Goal: Task Accomplishment & Management: Manage account settings

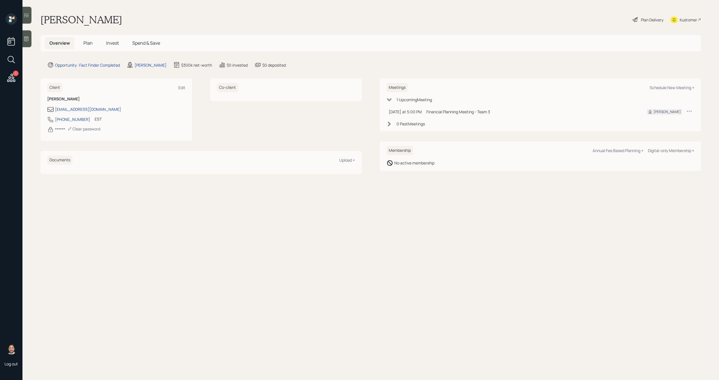
click at [638, 23] on div "Plan Delivery" at bounding box center [648, 19] width 32 height 12
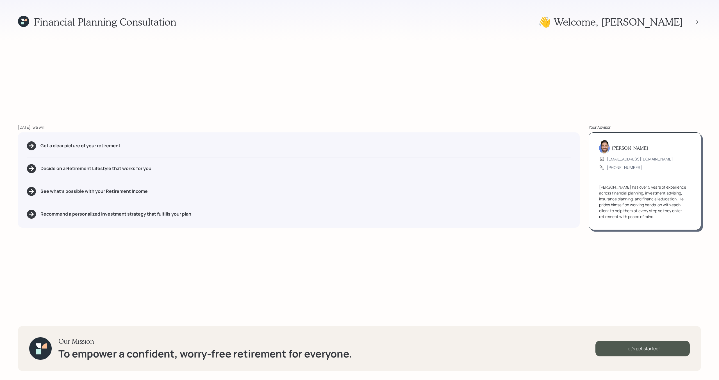
click at [692, 22] on div at bounding box center [692, 22] width 18 height 8
click at [697, 22] on icon at bounding box center [697, 22] width 6 height 6
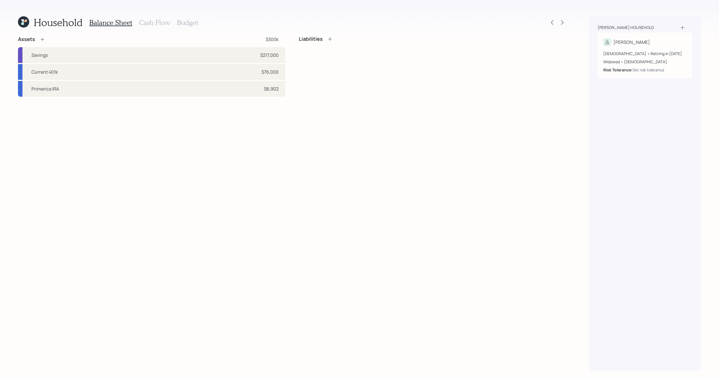
click at [567, 22] on div "Household Balance Sheet Cash Flow Budget Assets $300k Savings $217,000 Current …" at bounding box center [359, 190] width 719 height 380
click at [562, 24] on icon at bounding box center [562, 22] width 2 height 5
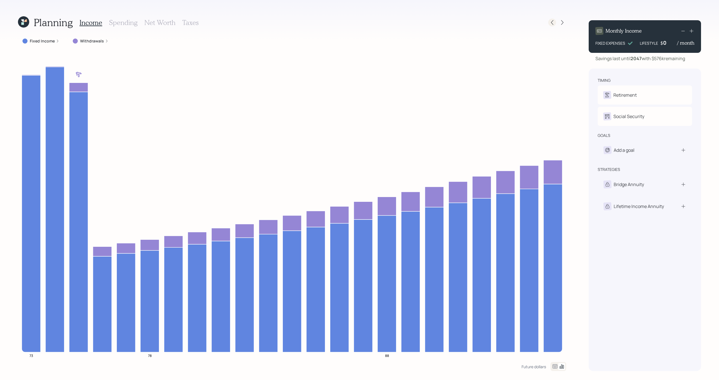
click at [552, 24] on icon at bounding box center [552, 23] width 6 height 6
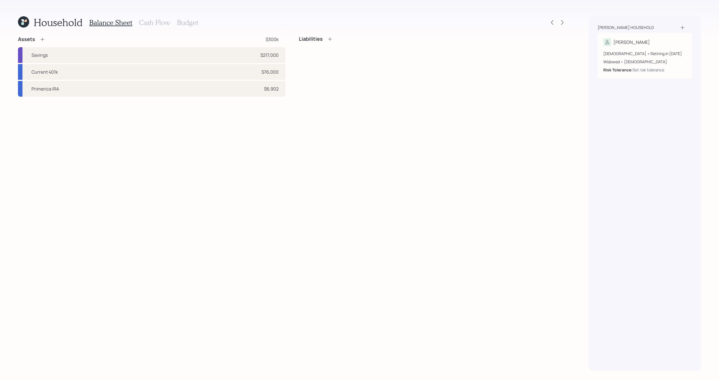
click at [552, 24] on icon at bounding box center [552, 23] width 6 height 6
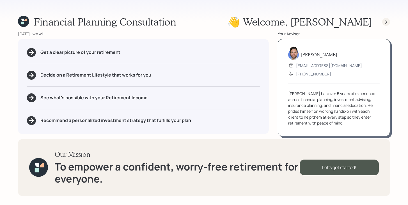
click at [385, 22] on icon at bounding box center [387, 22] width 6 height 6
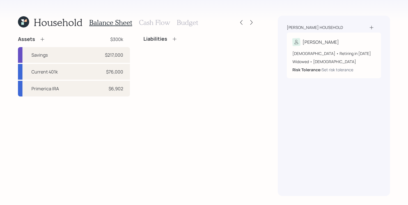
click at [44, 40] on icon at bounding box center [43, 40] width 6 height 6
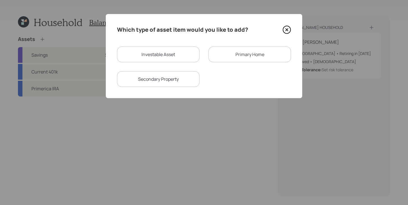
click at [194, 58] on div "Investable Asset" at bounding box center [158, 55] width 83 height 16
select select "taxable"
select select "balanced"
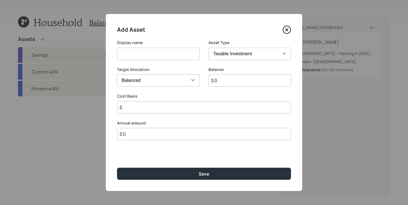
click at [172, 57] on input at bounding box center [158, 54] width 83 height 12
type input "Husband's old Credit Union Account"
click at [231, 55] on select "SEP IRA IRA Roth IRA 401(k) Roth 401(k) 403(b) Roth 403(b) 457(b) Roth 457(b) H…" at bounding box center [250, 54] width 83 height 12
select select "cash"
click at [209, 48] on select "SEP IRA IRA Roth IRA 401(k) Roth 401(k) 403(b) Roth 403(b) 457(b) Roth 457(b) H…" at bounding box center [250, 54] width 83 height 12
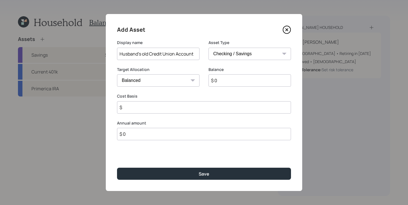
type input "$"
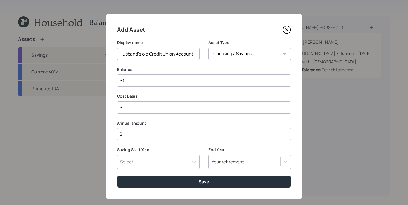
click at [207, 83] on input "$ 0" at bounding box center [204, 80] width 174 height 12
type input "$ 1"
type input "$ 14"
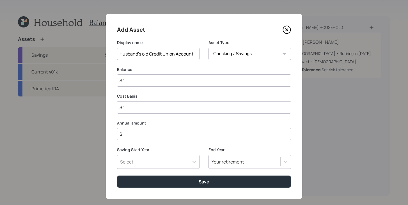
type input "$ 14"
type input "$ 140"
type input "$ 1,400"
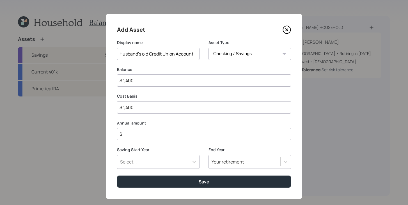
type input "$ 14,000"
click at [210, 134] on input "$" at bounding box center [204, 134] width 174 height 12
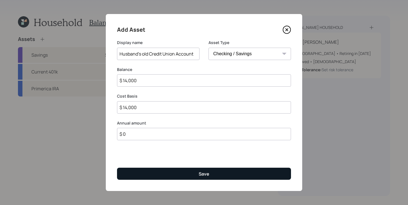
type input "$ 0"
click at [210, 171] on button "Save" at bounding box center [204, 174] width 174 height 12
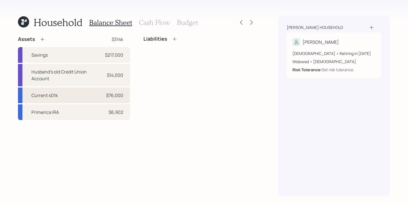
click at [50, 95] on div "Current 401k" at bounding box center [44, 95] width 26 height 7
select select "company_sponsored"
select select "balanced"
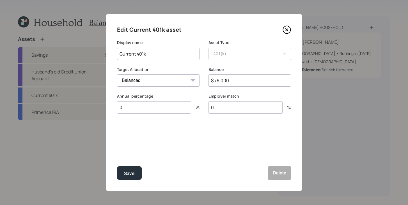
click at [152, 106] on input "0" at bounding box center [154, 107] width 74 height 12
type input "6"
click at [169, 139] on div "Select..." at bounding box center [153, 135] width 72 height 10
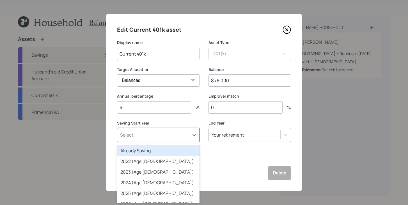
click at [165, 151] on div "Already Saving" at bounding box center [158, 150] width 83 height 11
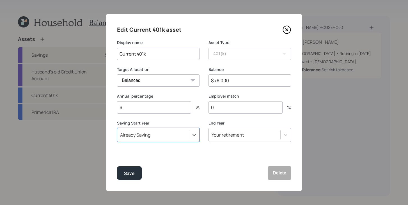
click at [234, 110] on input "0" at bounding box center [246, 107] width 74 height 12
type input "3"
click at [129, 174] on div "Save" at bounding box center [129, 174] width 11 height 8
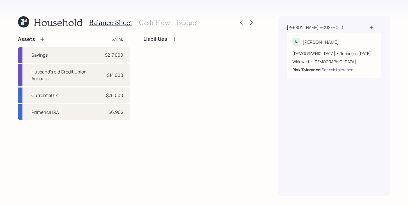
click at [44, 38] on icon at bounding box center [43, 40] width 6 height 6
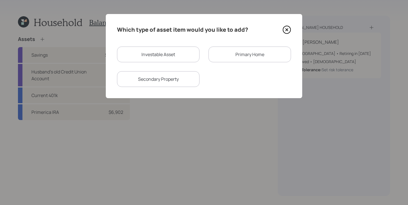
click at [229, 53] on div "Primary Home" at bounding box center [250, 55] width 83 height 16
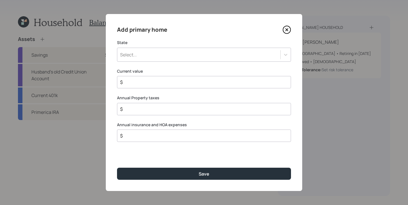
click at [229, 53] on div "Select..." at bounding box center [198, 55] width 163 height 10
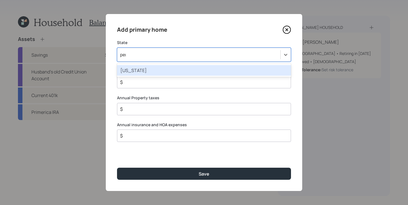
type input "penn"
click at [229, 69] on div "Pennsylvania" at bounding box center [204, 70] width 174 height 11
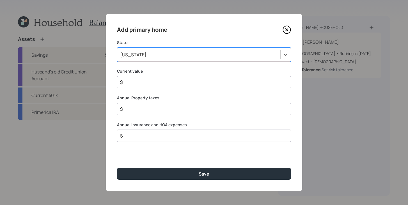
click at [214, 71] on label "Current value" at bounding box center [204, 72] width 174 height 6
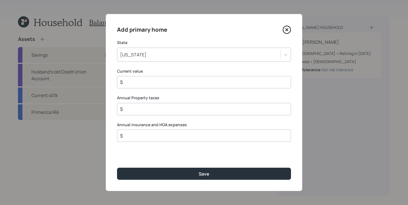
click at [158, 83] on input "$" at bounding box center [202, 82] width 165 height 7
type input "$ 225,000"
click at [153, 110] on input "$" at bounding box center [202, 109] width 165 height 7
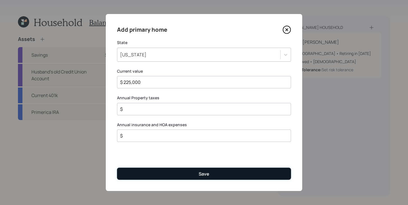
click at [146, 177] on button "Save" at bounding box center [204, 174] width 174 height 12
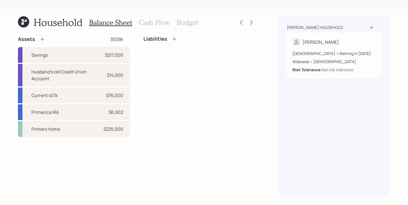
click at [174, 40] on icon at bounding box center [175, 39] width 6 height 6
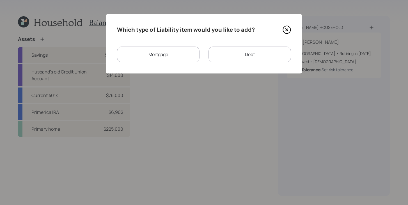
click at [182, 54] on div "Mortgage" at bounding box center [158, 55] width 83 height 16
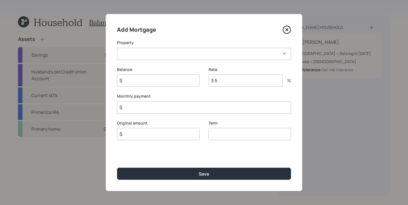
click at [181, 54] on select "PA Primary home" at bounding box center [204, 54] width 174 height 12
select select "0f37627e-d78a-40d5-b675-22f07e728439"
click at [117, 48] on select "PA Primary home" at bounding box center [204, 54] width 174 height 12
click at [167, 81] on input "$" at bounding box center [158, 80] width 83 height 12
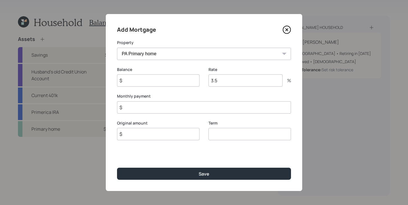
click at [167, 81] on input "$" at bounding box center [158, 80] width 83 height 12
type input "$ 80,000"
click at [156, 136] on input "$" at bounding box center [158, 134] width 83 height 12
type input "$ 80,000"
click at [221, 134] on input "number" at bounding box center [250, 134] width 83 height 12
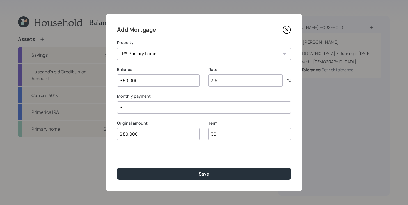
type input "30"
click at [221, 84] on input "3.5" at bounding box center [246, 80] width 74 height 12
type input "3"
type input "2.5"
click at [171, 110] on input "$" at bounding box center [204, 107] width 174 height 12
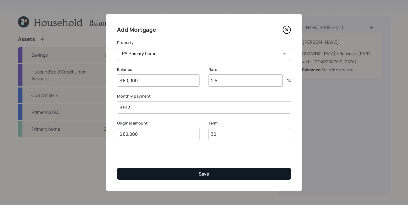
type input "$ 912"
click at [195, 172] on button "Save" at bounding box center [204, 174] width 174 height 12
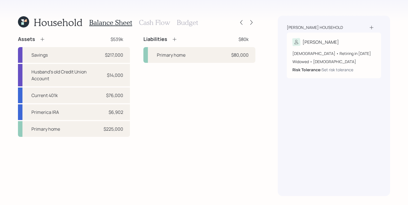
click at [163, 27] on div "Balance Sheet Cash Flow Budget" at bounding box center [143, 22] width 109 height 13
click at [163, 26] on h3 "Cash Flow" at bounding box center [154, 23] width 31 height 8
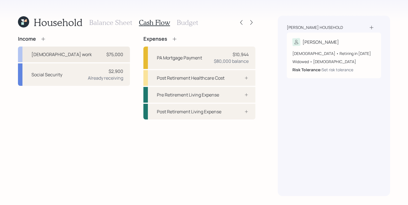
click at [99, 54] on div "Full-time work $75,000" at bounding box center [74, 55] width 112 height 16
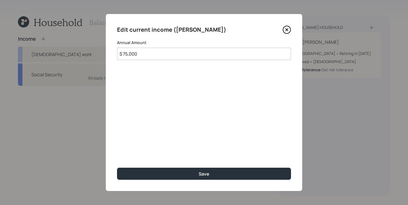
drag, startPoint x: 152, startPoint y: 58, endPoint x: 81, endPoint y: 51, distance: 71.9
click at [81, 51] on div "Edit current income (Susan) Annual Amount $ 75,000 Save" at bounding box center [204, 102] width 408 height 205
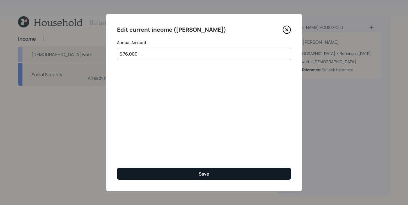
type input "$ 76,000"
click at [135, 172] on button "Save" at bounding box center [204, 174] width 174 height 12
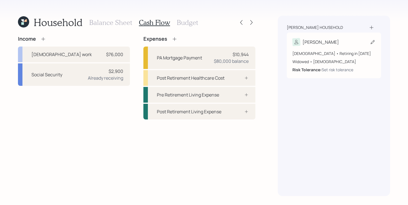
click at [373, 43] on icon at bounding box center [373, 42] width 6 height 6
select select "11"
select select "female"
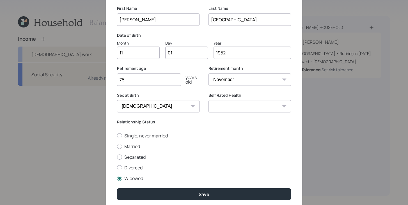
scroll to position [35, 0]
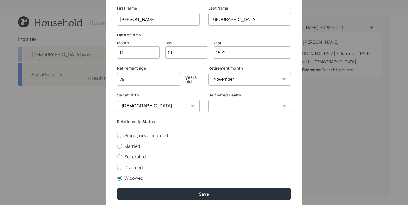
click at [182, 54] on input "01" at bounding box center [186, 52] width 43 height 12
type input "0"
type input "17"
click at [240, 110] on select "Excellent Very Good Good Fair Poor" at bounding box center [250, 106] width 83 height 12
select select "excellent"
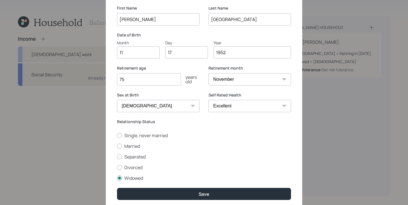
click at [209, 100] on select "Excellent Very Good Good Fair Poor" at bounding box center [250, 106] width 83 height 12
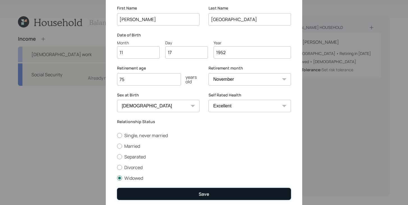
click at [180, 191] on button "Save" at bounding box center [204, 194] width 174 height 12
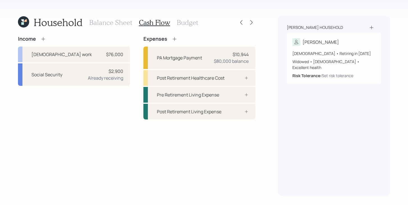
click at [107, 26] on h3 "Balance Sheet" at bounding box center [110, 23] width 43 height 8
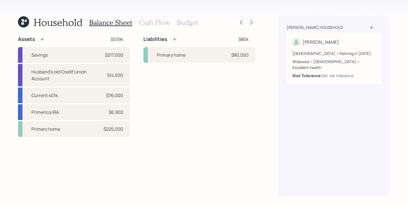
click at [174, 40] on icon at bounding box center [175, 40] width 6 height 6
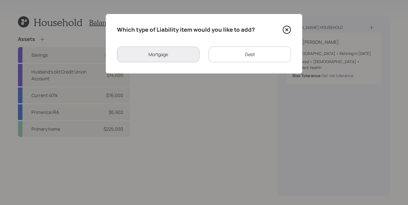
click at [240, 57] on div "Debt" at bounding box center [250, 55] width 83 height 16
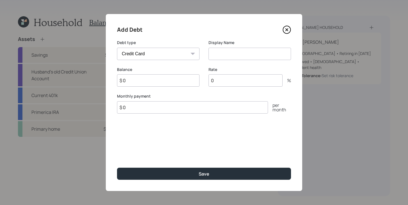
click at [174, 52] on select "Car Credit Card Medical Student Other" at bounding box center [158, 54] width 83 height 12
select select "car"
click at [117, 48] on select "Car Credit Card Medical Student Other" at bounding box center [158, 54] width 83 height 12
click at [159, 83] on input "$ 0" at bounding box center [158, 80] width 83 height 12
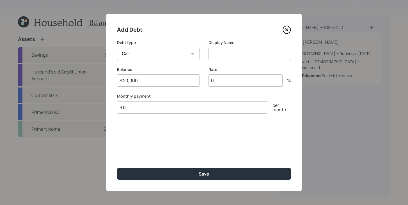
type input "$ 20,000"
click at [154, 110] on input "$ 0" at bounding box center [192, 107] width 151 height 12
type input "$ 487"
click at [229, 53] on input at bounding box center [250, 54] width 83 height 12
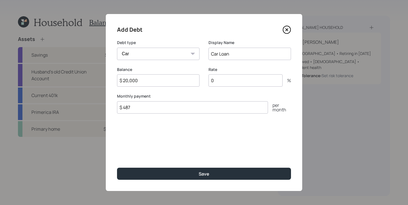
type input "Car Loan"
click at [229, 79] on input "0" at bounding box center [246, 80] width 74 height 12
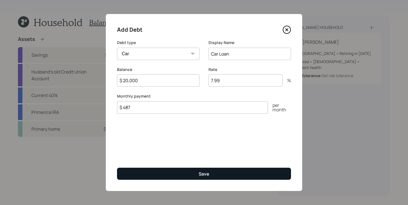
type input "7.99"
click at [220, 173] on button "Save" at bounding box center [204, 174] width 174 height 12
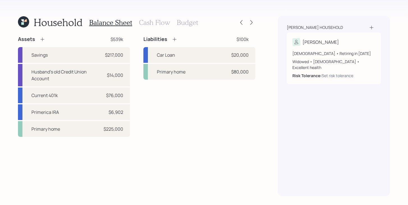
click at [163, 22] on h3 "Cash Flow" at bounding box center [154, 23] width 31 height 8
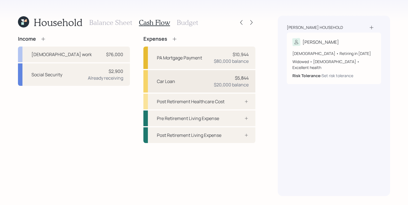
click at [197, 87] on div "Car Loan $5,844 $20,000 balance" at bounding box center [199, 81] width 112 height 22
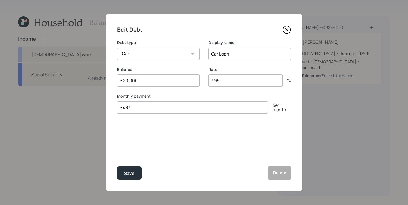
click at [288, 32] on icon at bounding box center [287, 30] width 8 height 8
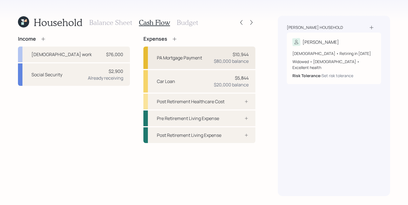
click at [190, 56] on div "PA Mortgage Payment" at bounding box center [179, 57] width 45 height 7
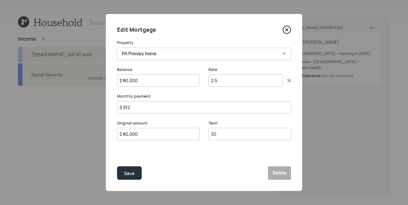
click at [287, 30] on icon at bounding box center [287, 30] width 8 height 8
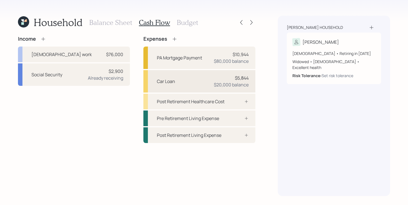
click at [206, 80] on div "Car Loan $5,844 $20,000 balance" at bounding box center [199, 81] width 112 height 22
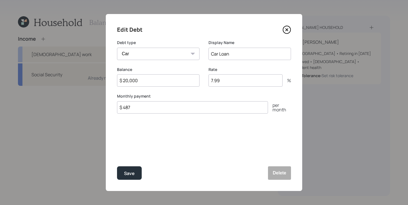
click at [288, 29] on icon at bounding box center [287, 30] width 2 height 2
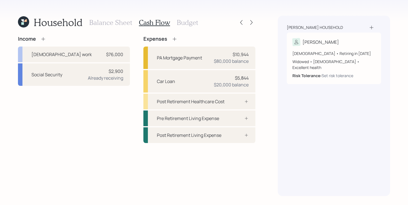
click at [187, 24] on h3 "Budget" at bounding box center [187, 23] width 21 height 8
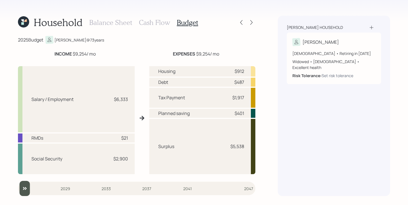
click at [150, 24] on h3 "Cash Flow" at bounding box center [154, 23] width 31 height 8
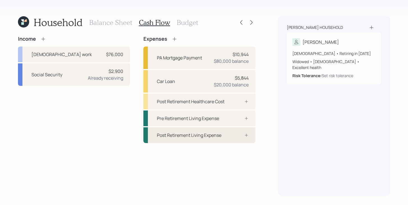
click at [184, 132] on div "Post Retirement Living Expense" at bounding box center [189, 135] width 65 height 7
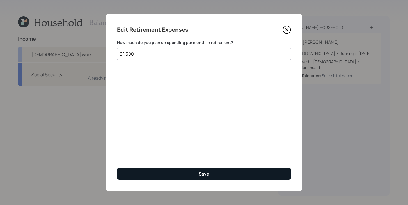
type input "$ 1,600"
click at [188, 178] on button "Save" at bounding box center [204, 174] width 174 height 12
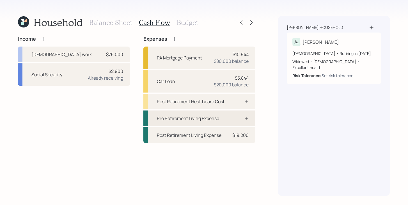
click at [226, 117] on div "Pre Retirement Living Expense" at bounding box center [199, 119] width 112 height 16
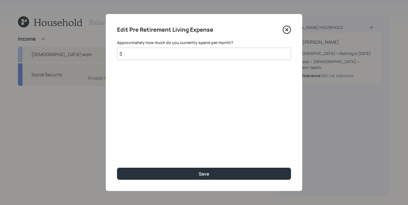
click at [196, 54] on input "$" at bounding box center [204, 54] width 174 height 12
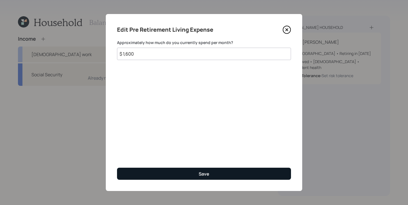
type input "$ 1,600"
click at [211, 176] on button "Save" at bounding box center [204, 174] width 174 height 12
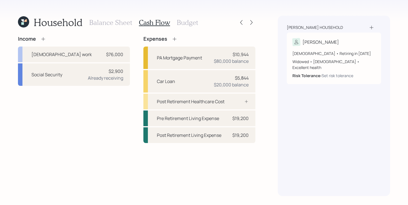
click at [174, 39] on icon at bounding box center [175, 39] width 4 height 4
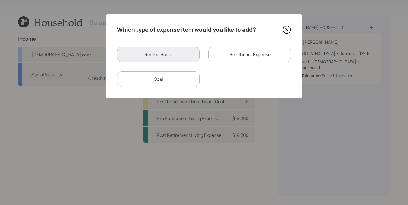
click at [287, 31] on icon at bounding box center [287, 30] width 8 height 8
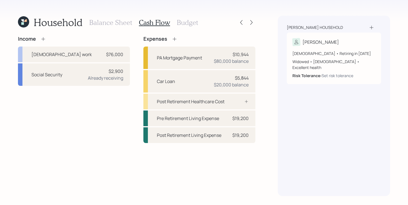
click at [173, 42] on div "Expenses PA Mortgage Payment $10,944 $80,000 balance Car Loan $5,844 $20,000 ba…" at bounding box center [199, 89] width 112 height 107
click at [176, 39] on icon at bounding box center [175, 39] width 6 height 6
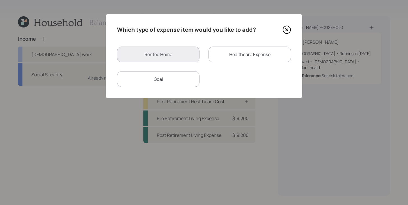
click at [289, 28] on icon at bounding box center [287, 30] width 8 height 8
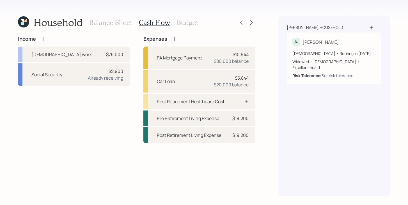
click at [175, 39] on icon at bounding box center [175, 39] width 6 height 6
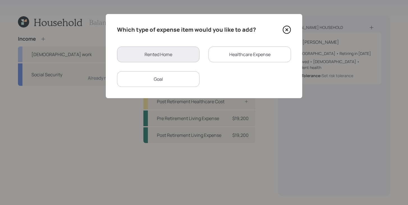
click at [222, 57] on div "Healthcare Expense" at bounding box center [250, 55] width 83 height 16
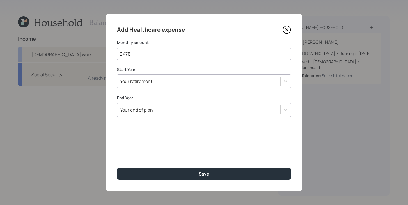
click at [222, 57] on input "$ 476" at bounding box center [204, 54] width 174 height 12
type input "$ 200"
click at [242, 82] on div "Your retirement" at bounding box center [198, 82] width 163 height 10
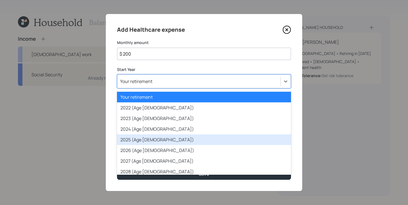
click at [177, 142] on div "2025 (Age 73)" at bounding box center [204, 140] width 174 height 11
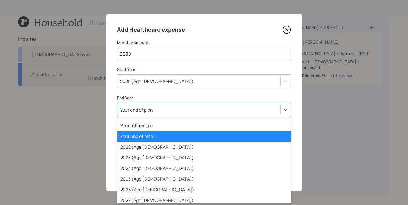
click at [186, 113] on div "Your end of plan" at bounding box center [198, 110] width 163 height 10
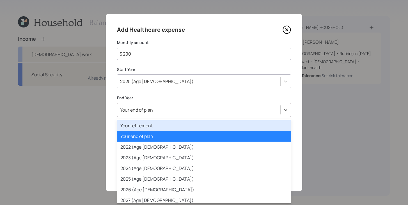
click at [174, 127] on div "Your retirement" at bounding box center [204, 125] width 174 height 11
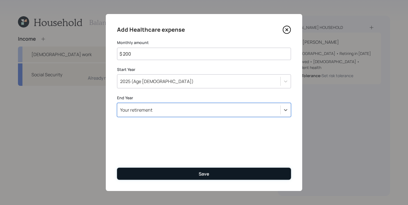
click at [173, 173] on button "Save" at bounding box center [204, 174] width 174 height 12
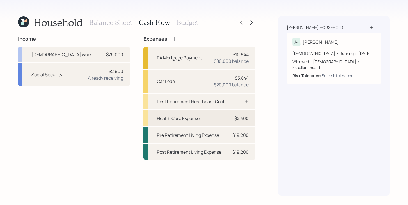
click at [175, 115] on div "Health Care Expense" at bounding box center [178, 118] width 43 height 7
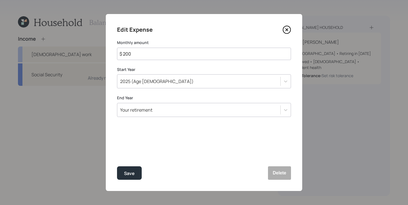
click at [172, 112] on div "Your retirement" at bounding box center [198, 110] width 163 height 10
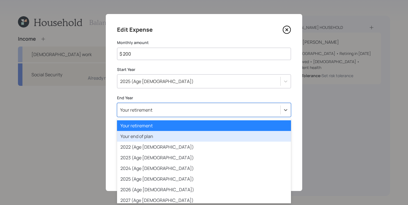
click at [160, 138] on div "Your end of plan" at bounding box center [204, 136] width 174 height 11
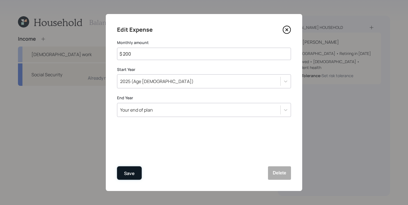
click at [134, 170] on div "Save" at bounding box center [129, 174] width 11 height 8
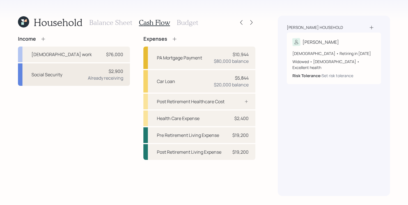
click at [60, 76] on div "Social Security" at bounding box center [46, 74] width 31 height 7
select select "12"
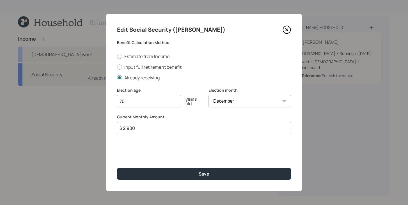
click at [160, 127] on input "$ 2,900" at bounding box center [204, 128] width 174 height 12
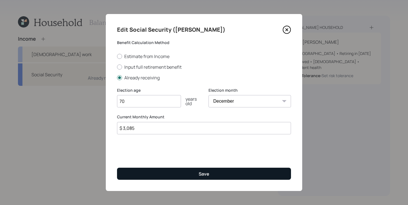
type input "$ 3,085"
click at [167, 172] on button "Save" at bounding box center [204, 174] width 174 height 12
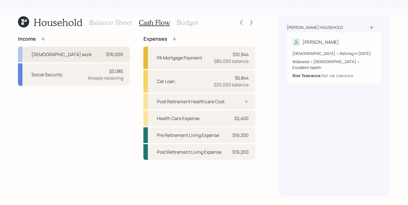
click at [76, 56] on div "Full-time work $76,000" at bounding box center [74, 55] width 112 height 16
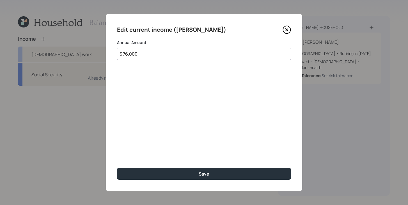
click at [290, 29] on icon at bounding box center [287, 30] width 8 height 8
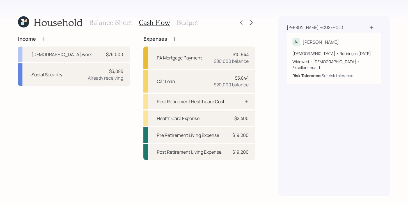
click at [43, 40] on icon at bounding box center [43, 39] width 6 height 6
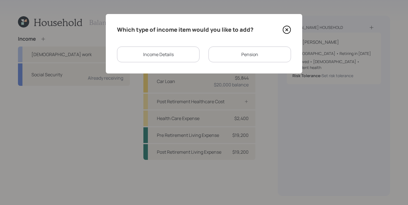
click at [226, 58] on div "Pension" at bounding box center [250, 55] width 83 height 16
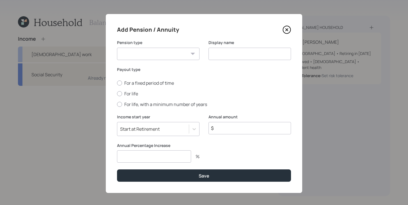
click at [183, 55] on select "Pension Annuity" at bounding box center [158, 54] width 83 height 12
select select "pension"
click at [117, 48] on select "Pension Annuity" at bounding box center [158, 54] width 83 height 12
click at [136, 95] on label "For life" at bounding box center [204, 94] width 174 height 6
click at [117, 94] on input "For life" at bounding box center [117, 94] width 0 height 0
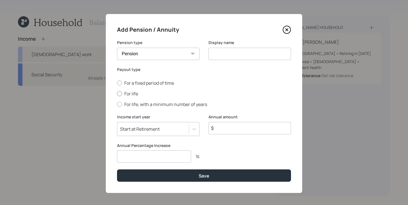
radio input "true"
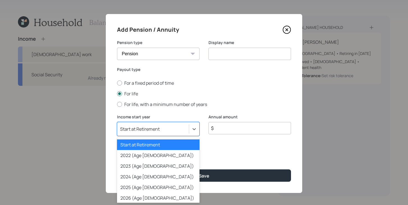
scroll to position [2, 0]
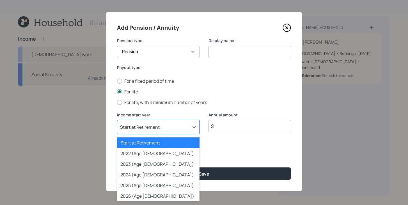
click at [143, 129] on div "Start at Retirement" at bounding box center [140, 127] width 40 height 6
click at [139, 179] on div "2024 (Age 72)" at bounding box center [158, 175] width 83 height 11
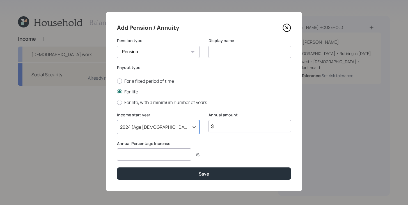
click at [225, 46] on input at bounding box center [250, 52] width 83 height 12
type input "Pension"
click at [153, 155] on input "number" at bounding box center [154, 155] width 74 height 12
type input "0"
click at [233, 126] on input "$" at bounding box center [250, 126] width 83 height 12
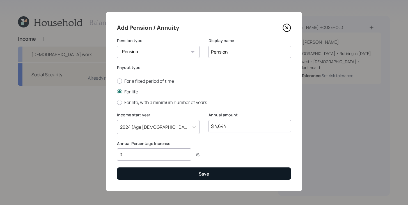
type input "$ 4,644"
click at [211, 176] on button "Save" at bounding box center [204, 174] width 174 height 12
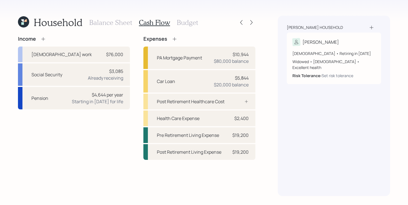
click at [180, 28] on div "Balance Sheet Cash Flow Budget" at bounding box center [143, 22] width 109 height 13
click at [185, 25] on h3 "Budget" at bounding box center [187, 23] width 21 height 8
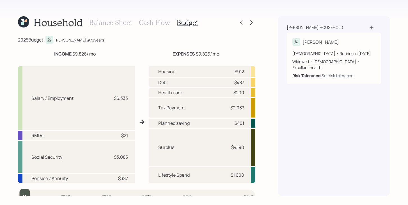
scroll to position [8, 0]
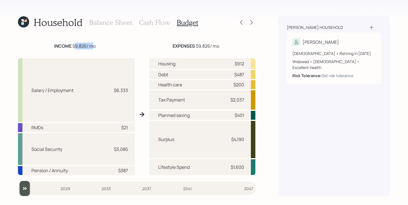
drag, startPoint x: 74, startPoint y: 46, endPoint x: 90, endPoint y: 44, distance: 16.9
click at [90, 44] on div "INCOME $9,826 / mo" at bounding box center [75, 46] width 42 height 7
drag, startPoint x: 227, startPoint y: 99, endPoint x: 248, endPoint y: 97, distance: 21.2
click at [248, 97] on div "Tax Payment $2,037" at bounding box center [202, 99] width 106 height 19
click at [217, 140] on div "Surplus $4,190" at bounding box center [202, 139] width 106 height 37
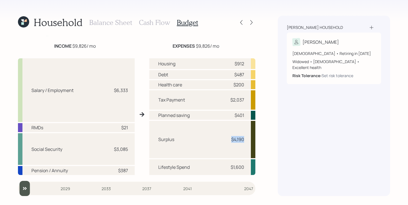
drag, startPoint x: 231, startPoint y: 140, endPoint x: 244, endPoint y: 140, distance: 12.4
click at [244, 140] on div "$4,190" at bounding box center [237, 139] width 13 height 7
click at [208, 124] on div "Surplus $4,190" at bounding box center [202, 139] width 106 height 37
click at [154, 22] on h3 "Cash Flow" at bounding box center [154, 23] width 31 height 8
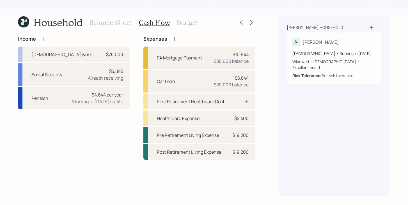
click at [118, 24] on h3 "Balance Sheet" at bounding box center [110, 23] width 43 height 8
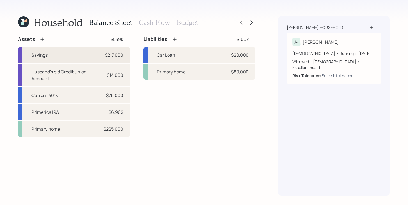
click at [77, 60] on div "Savings $217,000" at bounding box center [74, 55] width 112 height 16
select select "cash"
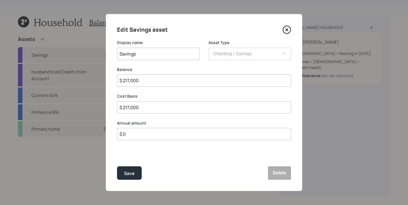
click at [130, 134] on input "$ 0" at bounding box center [204, 134] width 174 height 12
click at [292, 27] on div "Edit Savings asset Display name Savings Asset Type SEP IRA IRA Roth IRA 401(k) …" at bounding box center [204, 102] width 197 height 177
click at [288, 28] on icon at bounding box center [287, 30] width 8 height 8
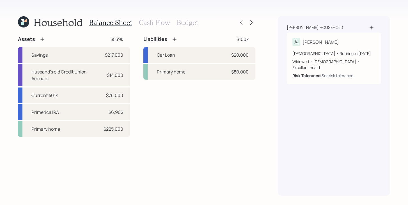
click at [168, 22] on h3 "Cash Flow" at bounding box center [154, 23] width 31 height 8
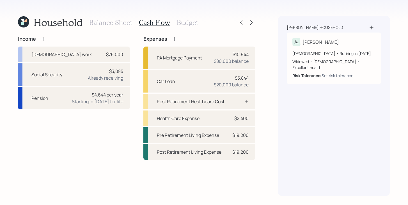
click at [126, 26] on h3 "Balance Sheet" at bounding box center [110, 23] width 43 height 8
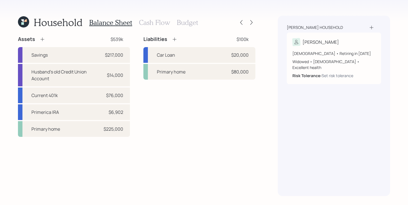
click at [42, 41] on icon at bounding box center [43, 40] width 6 height 6
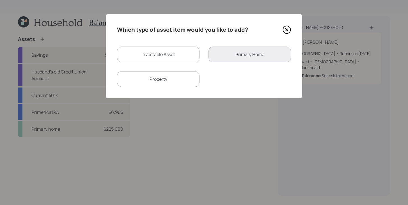
click at [151, 58] on div "Investable Asset" at bounding box center [158, 55] width 83 height 16
select select "taxable"
select select "balanced"
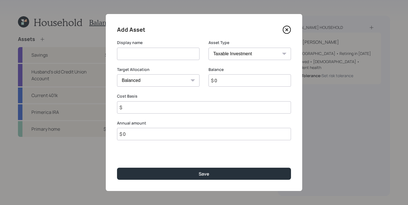
click at [152, 54] on input at bounding box center [158, 54] width 83 height 12
click at [286, 29] on icon at bounding box center [287, 30] width 2 height 2
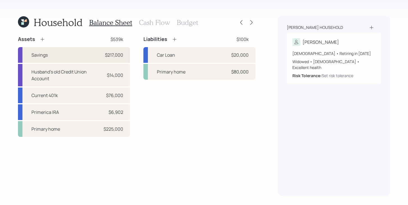
click at [67, 55] on div "Savings $217,000" at bounding box center [74, 55] width 112 height 16
select select "cash"
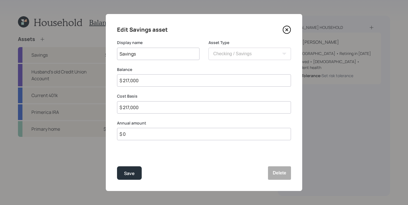
click at [140, 134] on input "$ 0" at bounding box center [204, 134] width 174 height 12
click at [138, 136] on input "$ 0" at bounding box center [204, 134] width 174 height 12
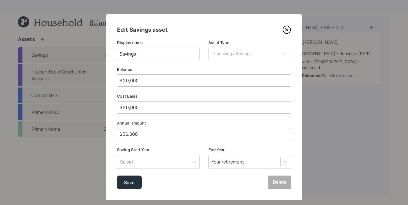
type input "$ 36,000"
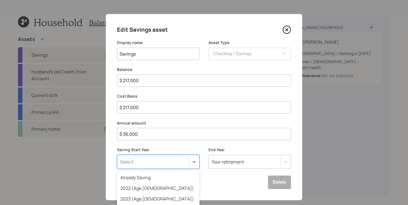
click at [147, 166] on div "option 2025 (Age 73) focused, 5 of 79. 79 results available. Use Up and Down to…" at bounding box center [158, 162] width 83 height 14
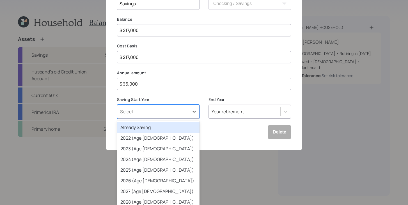
click at [161, 129] on div "Already Saving" at bounding box center [158, 127] width 83 height 11
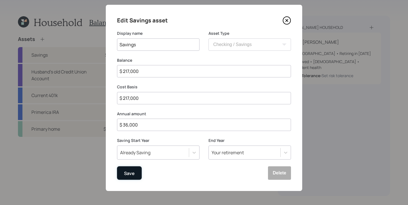
click at [134, 173] on div "Save" at bounding box center [129, 174] width 11 height 8
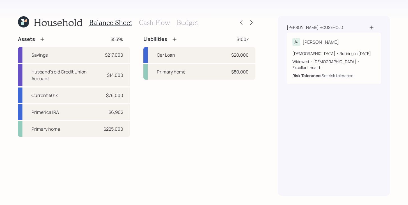
click at [183, 22] on h3 "Budget" at bounding box center [187, 23] width 21 height 8
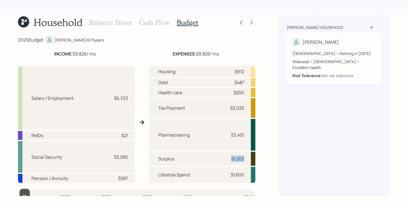
drag, startPoint x: 245, startPoint y: 158, endPoint x: 226, endPoint y: 158, distance: 18.8
click at [225, 158] on div "Surplus $1,202" at bounding box center [202, 159] width 106 height 14
click at [226, 158] on div "Surplus $1,202" at bounding box center [202, 159] width 106 height 14
click at [104, 21] on h3 "Balance Sheet" at bounding box center [110, 23] width 43 height 8
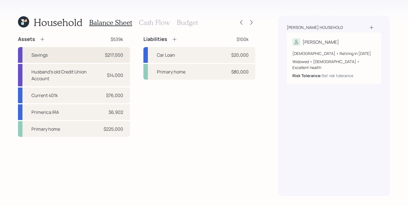
click at [77, 53] on div "Savings $217,000" at bounding box center [74, 55] width 112 height 16
select select "cash"
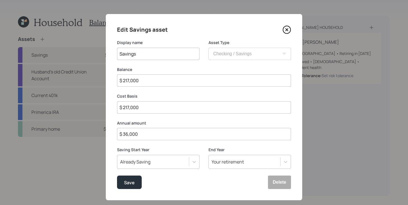
click at [160, 138] on input "$ 36,000" at bounding box center [204, 134] width 174 height 12
type input "$ 40,800"
click at [137, 182] on button "Save" at bounding box center [129, 182] width 25 height 13
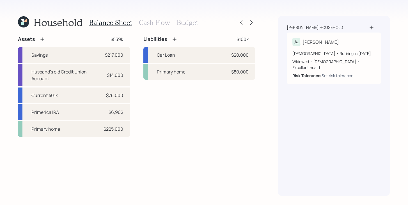
click at [181, 20] on h3 "Budget" at bounding box center [187, 23] width 21 height 8
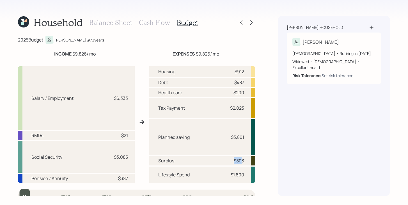
drag, startPoint x: 243, startPoint y: 162, endPoint x: 231, endPoint y: 162, distance: 11.2
click at [231, 162] on div "$803" at bounding box center [235, 161] width 17 height 7
click at [155, 19] on h3 "Cash Flow" at bounding box center [154, 23] width 31 height 8
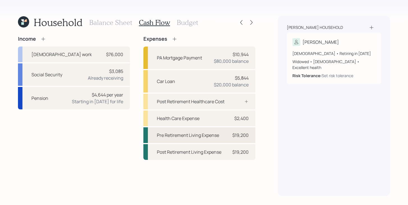
click at [213, 140] on div "Pre Retirement Living Expense $19,200" at bounding box center [199, 135] width 112 height 16
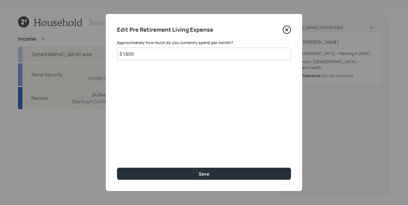
click at [177, 50] on input "$ 1,600" at bounding box center [204, 54] width 174 height 12
click at [177, 51] on input "$ 1,600" at bounding box center [204, 54] width 174 height 12
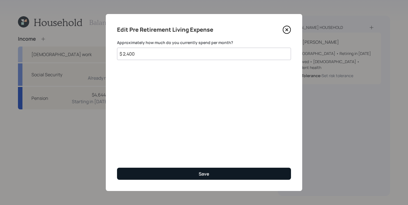
type input "$ 2,400"
click at [169, 175] on button "Save" at bounding box center [204, 174] width 174 height 12
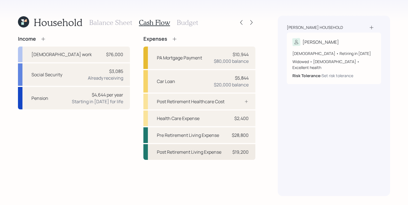
click at [213, 150] on div "Post Retirement Living Expense" at bounding box center [189, 152] width 65 height 7
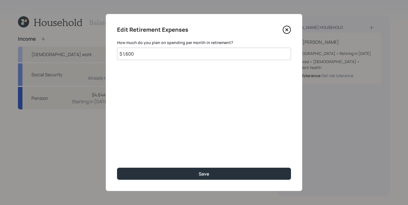
click at [168, 55] on input "$ 1,600" at bounding box center [204, 54] width 174 height 12
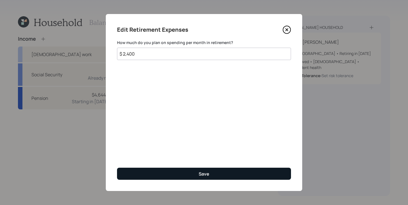
type input "$ 2,400"
click at [161, 176] on button "Save" at bounding box center [204, 174] width 174 height 12
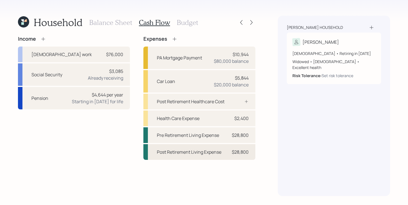
click at [170, 155] on div "Post Retirement Living Expense" at bounding box center [189, 152] width 65 height 7
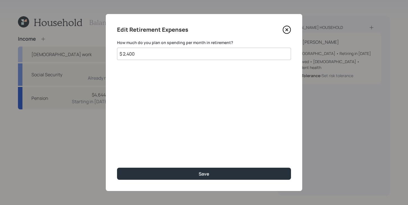
click at [289, 31] on icon at bounding box center [287, 30] width 8 height 8
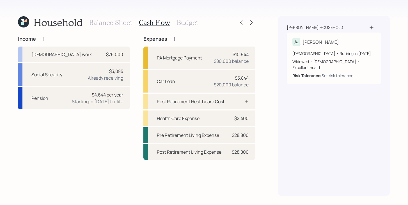
click at [113, 24] on h3 "Balance Sheet" at bounding box center [110, 23] width 43 height 8
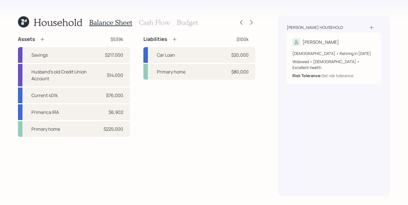
click at [157, 21] on h3 "Cash Flow" at bounding box center [154, 23] width 31 height 8
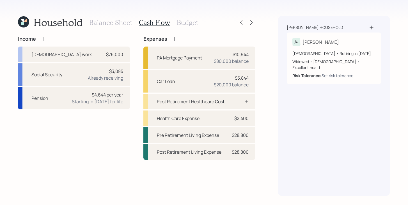
click at [188, 21] on h3 "Budget" at bounding box center [187, 23] width 21 height 8
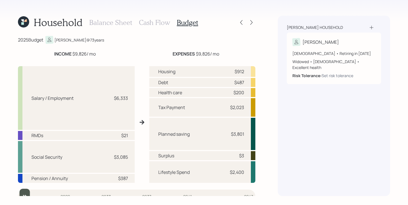
click at [163, 22] on h3 "Cash Flow" at bounding box center [154, 23] width 31 height 8
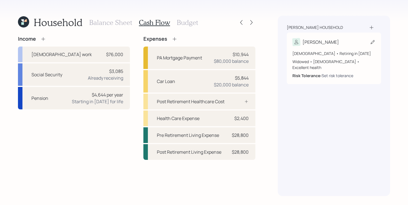
click at [328, 73] on div "Set risk tolerance" at bounding box center [338, 76] width 32 height 6
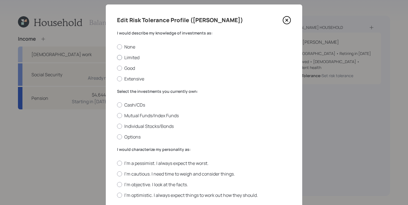
scroll to position [10, 0]
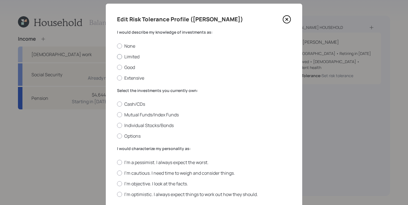
click at [136, 57] on label "Limited" at bounding box center [204, 57] width 174 height 6
click at [117, 57] on input "Limited" at bounding box center [117, 56] width 0 height 0
radio input "true"
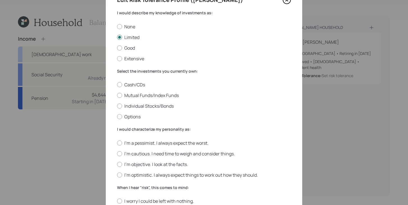
scroll to position [29, 0]
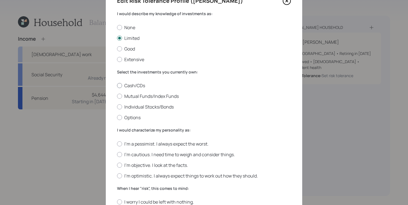
click at [136, 88] on label "Cash/CDs" at bounding box center [204, 86] width 174 height 6
click at [117, 86] on input "Cash/CDs" at bounding box center [117, 86] width 0 height 0
radio input "true"
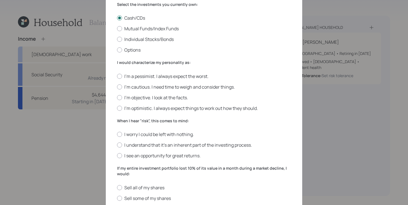
scroll to position [100, 0]
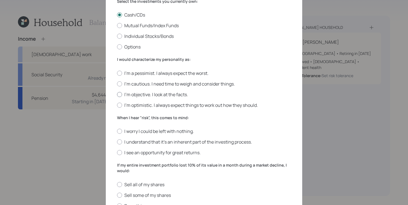
click at [128, 97] on label "I'm objective. I look at the facts." at bounding box center [204, 95] width 174 height 6
click at [117, 95] on input "I'm objective. I look at the facts." at bounding box center [117, 94] width 0 height 0
radio input "true"
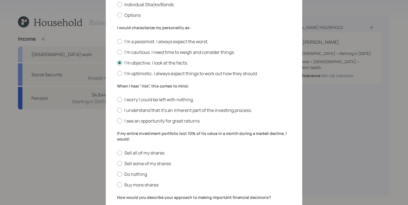
scroll to position [133, 0]
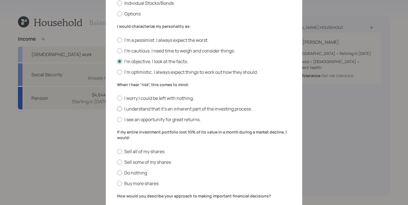
click at [184, 111] on label "I understand that it’s an inherent part of the investing process." at bounding box center [204, 109] width 174 height 6
click at [117, 109] on input "I understand that it’s an inherent part of the investing process." at bounding box center [117, 109] width 0 height 0
radio input "true"
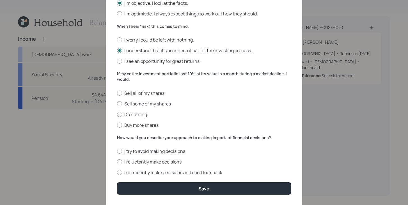
scroll to position [206, 0]
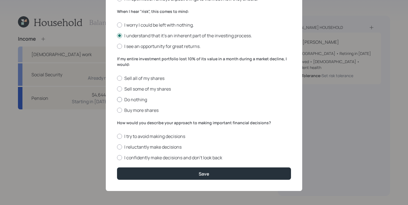
click at [137, 98] on label "Do nothing" at bounding box center [204, 100] width 174 height 6
click at [117, 99] on input "Do nothing" at bounding box center [117, 99] width 0 height 0
radio input "true"
click at [133, 148] on label "I reluctantly make decisions" at bounding box center [204, 147] width 174 height 6
click at [117, 147] on input "I reluctantly make decisions" at bounding box center [117, 147] width 0 height 0
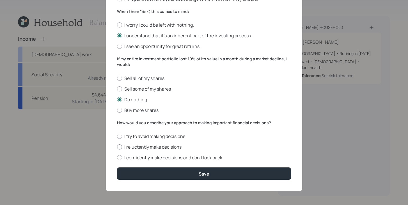
radio input "true"
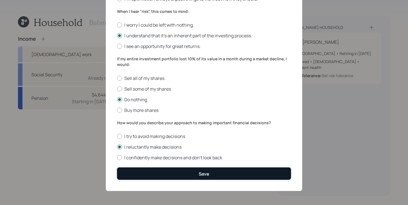
click at [136, 175] on button "Save" at bounding box center [204, 174] width 174 height 12
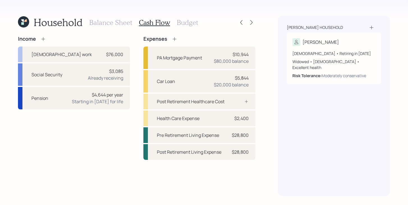
click at [192, 25] on h3 "Budget" at bounding box center [187, 23] width 21 height 8
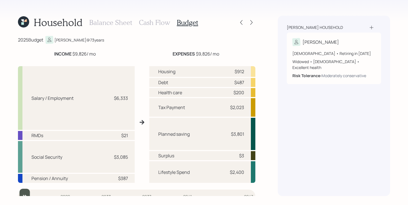
scroll to position [8, 0]
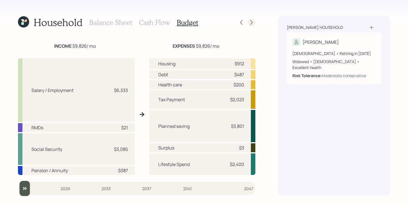
click at [249, 20] on icon at bounding box center [252, 23] width 6 height 6
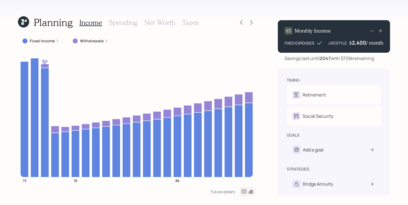
click at [101, 40] on label "Withdrawals" at bounding box center [92, 41] width 24 height 6
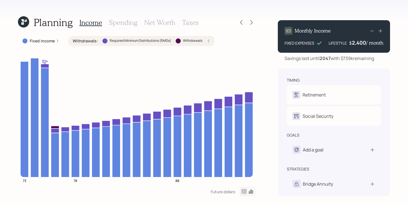
click at [102, 40] on div "Required Minimum Distributions (RMDs)" at bounding box center [136, 40] width 69 height 5
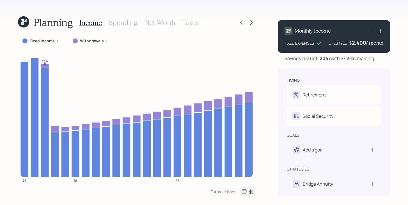
click at [117, 21] on h3 "Spending" at bounding box center [123, 23] width 29 height 8
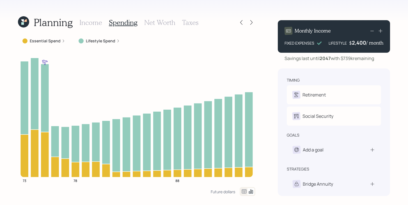
drag, startPoint x: 57, startPoint y: 42, endPoint x: 79, endPoint y: 42, distance: 21.9
click at [57, 42] on label "Essential Spend" at bounding box center [45, 41] width 31 height 6
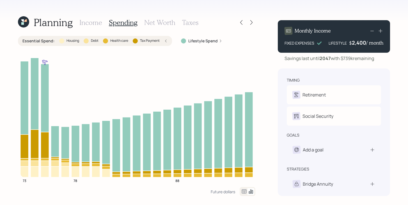
click at [102, 43] on div "Essential Spend : Housing Debt Health care Tax Payment" at bounding box center [94, 41] width 145 height 6
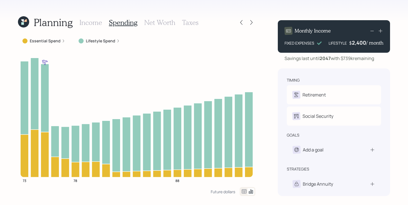
click at [112, 41] on label "Lifestyle Spend" at bounding box center [100, 41] width 29 height 6
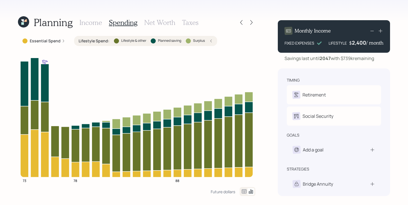
click at [101, 41] on label "Lifestyle Spend :" at bounding box center [94, 41] width 31 height 6
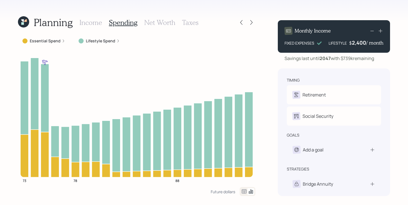
click at [95, 24] on h3 "Income" at bounding box center [90, 23] width 23 height 8
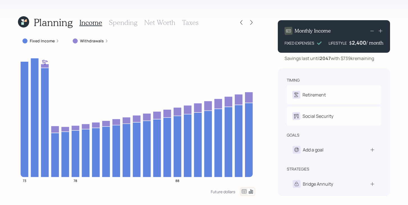
click at [129, 24] on h3 "Spending" at bounding box center [123, 23] width 29 height 8
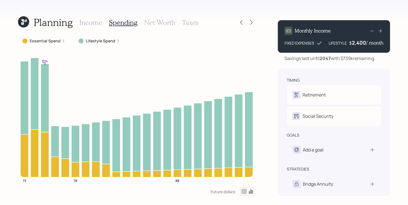
click at [245, 194] on icon at bounding box center [244, 191] width 7 height 7
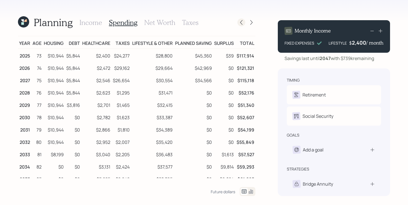
click at [243, 23] on icon at bounding box center [242, 23] width 6 height 6
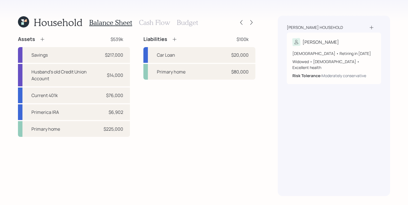
click at [44, 39] on icon at bounding box center [43, 40] width 6 height 6
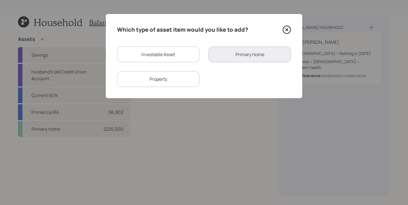
click at [154, 60] on div "Investable Asset" at bounding box center [158, 55] width 83 height 16
select select "taxable"
select select "balanced"
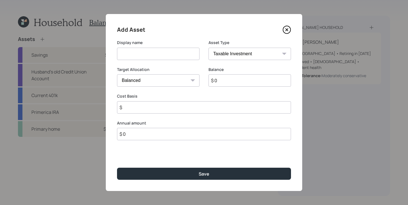
click at [154, 60] on input at bounding box center [158, 54] width 83 height 12
type input "Proposed Emergency Fund"
click at [237, 51] on select "SEP IRA IRA Roth IRA 401(k) Roth 401(k) 403(b) Roth 403(b) 457(b) Roth 457(b) H…" at bounding box center [250, 54] width 83 height 12
select select "emergency_fund"
click at [209, 48] on select "SEP IRA IRA Roth IRA 401(k) Roth 401(k) 403(b) Roth 403(b) 457(b) Roth 457(b) H…" at bounding box center [250, 54] width 83 height 12
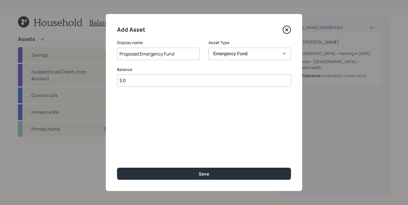
click at [197, 85] on input "$ 0" at bounding box center [204, 80] width 174 height 12
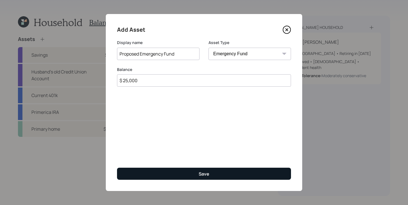
type input "$ 25,000"
click at [220, 173] on button "Save" at bounding box center [204, 174] width 174 height 12
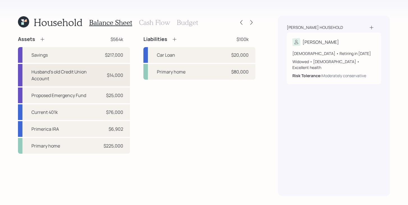
click at [73, 71] on div "Husband's old Credit Union Account" at bounding box center [66, 75] width 70 height 13
select select "cash"
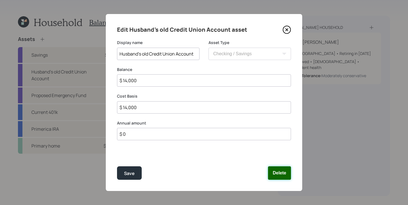
click at [289, 176] on button "Delete" at bounding box center [279, 173] width 23 height 13
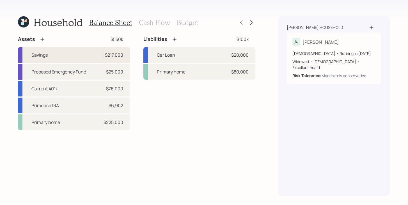
click at [57, 56] on div "Savings $217,000" at bounding box center [74, 55] width 112 height 16
select select "cash"
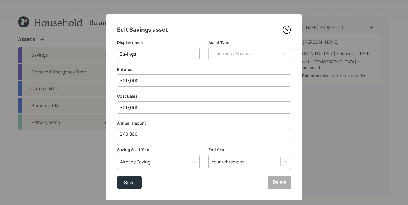
click at [152, 82] on input "$ 217,000" at bounding box center [204, 80] width 174 height 12
type input "$ 1"
type input "$ 19"
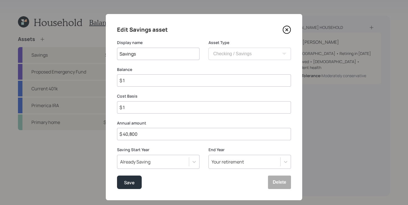
type input "$ 19"
type input "$ 192"
type input "$ 1,920"
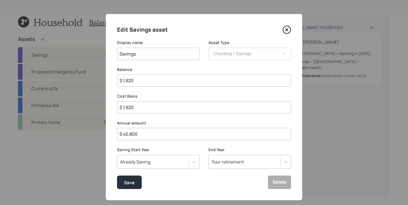
type input "$ 19,200"
type input "$ 192,000"
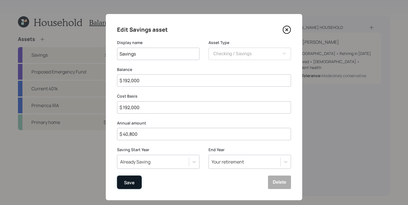
click at [129, 184] on div "Save" at bounding box center [129, 183] width 11 height 8
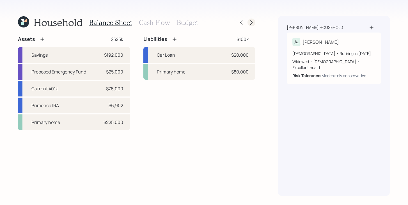
click at [254, 24] on icon at bounding box center [252, 23] width 6 height 6
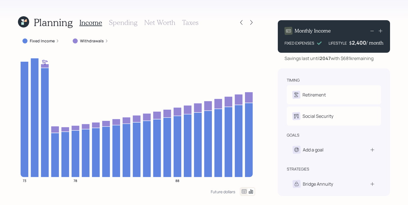
click at [166, 26] on h3 "Net Worth" at bounding box center [159, 23] width 31 height 8
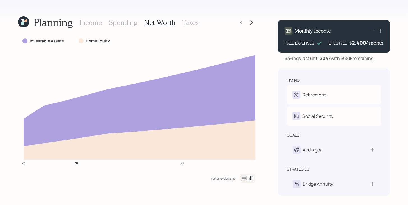
click at [94, 23] on h3 "Income" at bounding box center [90, 23] width 23 height 8
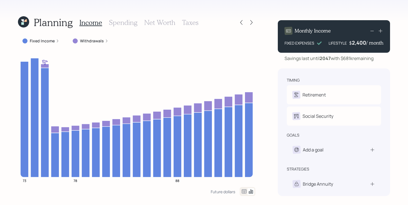
click at [57, 24] on h1 "Planning" at bounding box center [53, 22] width 39 height 12
click at [28, 20] on icon at bounding box center [23, 21] width 11 height 11
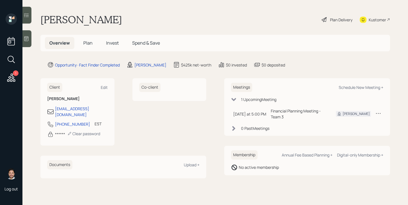
click at [349, 18] on div "Plan Delivery" at bounding box center [341, 20] width 22 height 6
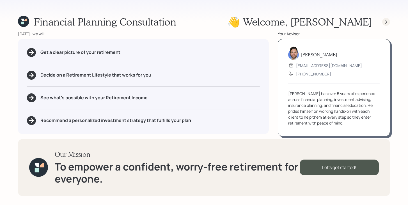
click at [384, 24] on icon at bounding box center [387, 22] width 6 height 6
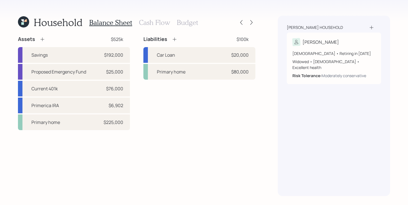
click at [151, 23] on h3 "Cash Flow" at bounding box center [154, 23] width 31 height 8
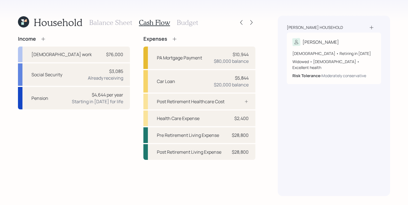
click at [190, 22] on h3 "Budget" at bounding box center [187, 23] width 21 height 8
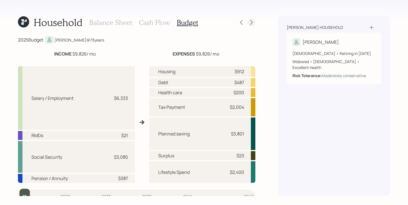
click at [250, 20] on icon at bounding box center [252, 23] width 6 height 6
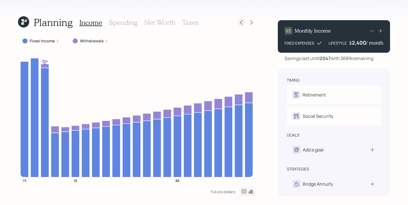
click at [241, 22] on icon at bounding box center [242, 23] width 6 height 6
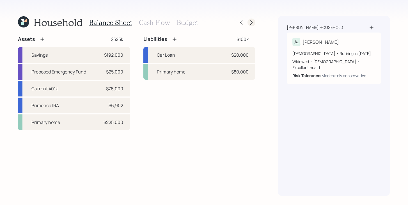
click at [255, 23] on div at bounding box center [252, 23] width 8 height 8
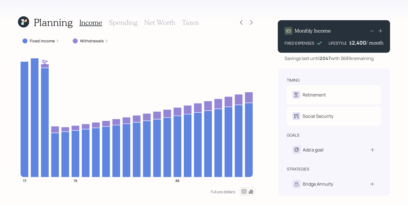
click at [24, 23] on icon at bounding box center [23, 21] width 11 height 11
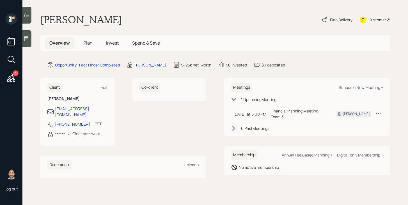
click at [338, 17] on div "Plan Delivery" at bounding box center [341, 20] width 22 height 6
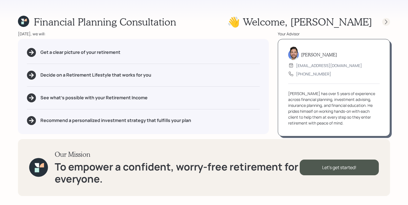
click at [384, 23] on icon at bounding box center [387, 22] width 6 height 6
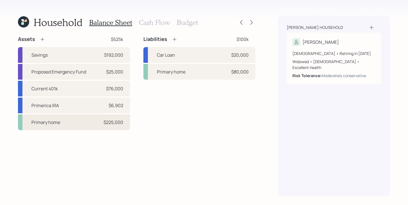
click at [69, 124] on div "Primary home $225,000" at bounding box center [74, 123] width 112 height 16
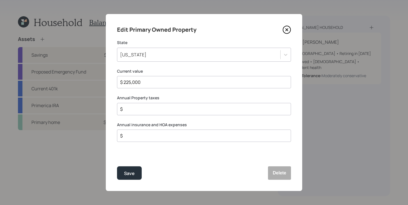
click at [143, 107] on input "$" at bounding box center [202, 109] width 165 height 7
type input "$ 3,284"
click at [138, 133] on input "$" at bounding box center [202, 136] width 165 height 7
type input "$ 921"
click at [135, 172] on button "Save" at bounding box center [129, 173] width 25 height 13
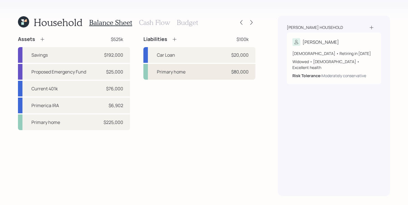
click at [179, 76] on div "Primary home $80,000" at bounding box center [199, 72] width 112 height 16
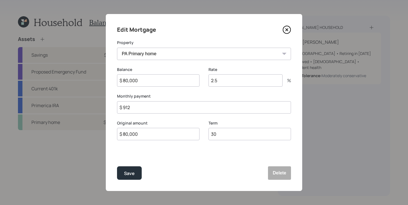
click at [143, 110] on input "$ 912" at bounding box center [204, 107] width 174 height 12
type input "$ 560"
click at [132, 170] on button "Save" at bounding box center [129, 173] width 25 height 13
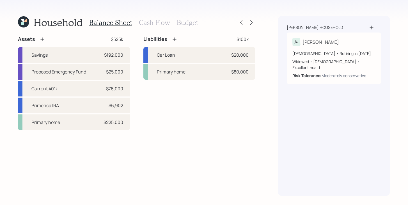
click at [158, 21] on h3 "Cash Flow" at bounding box center [154, 23] width 31 height 8
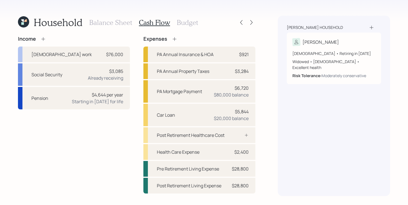
click at [247, 24] on div at bounding box center [247, 23] width 18 height 8
click at [250, 24] on icon at bounding box center [252, 23] width 6 height 6
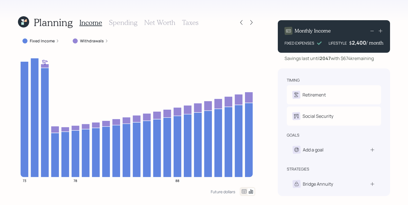
click at [53, 41] on label "Fixed Income" at bounding box center [42, 41] width 25 height 6
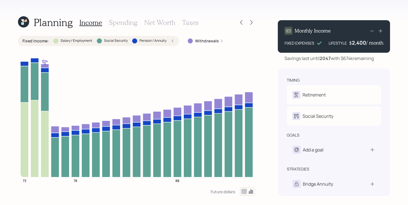
click at [120, 24] on h3 "Spending" at bounding box center [123, 23] width 29 height 8
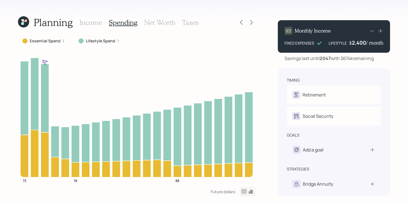
click at [57, 41] on label "Essential Spend" at bounding box center [45, 41] width 31 height 6
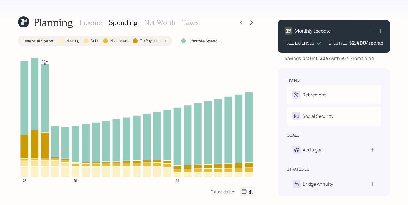
click at [153, 41] on label "Tax Payment" at bounding box center [150, 40] width 20 height 5
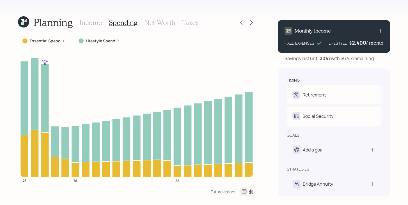
click at [86, 24] on h3 "Income" at bounding box center [90, 23] width 23 height 8
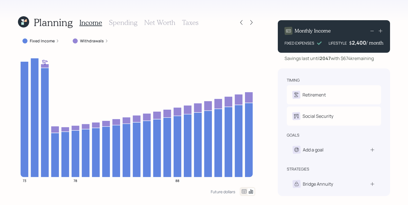
click at [22, 17] on icon at bounding box center [23, 22] width 12 height 12
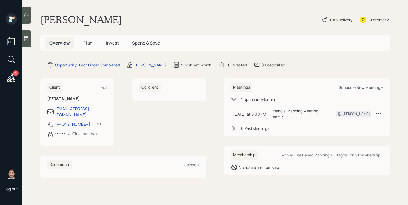
click at [348, 88] on div "Schedule New Meeting +" at bounding box center [361, 87] width 45 height 5
select select "bffa7908-1b2a-4c79-9bb6-f0ec9aed22d3"
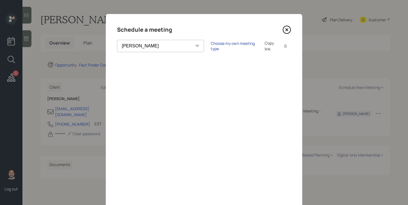
click at [211, 46] on div "Choose my own meeting type" at bounding box center [234, 46] width 47 height 11
click at [289, 30] on icon at bounding box center [287, 30] width 8 height 8
